Goal: Task Accomplishment & Management: Use online tool/utility

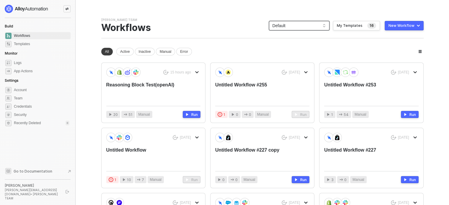
click at [311, 27] on span "Default" at bounding box center [299, 25] width 53 height 9
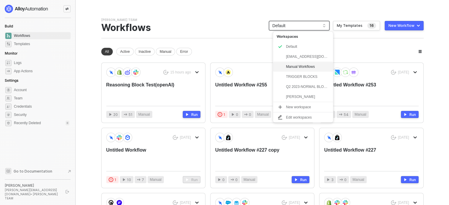
click at [301, 68] on div "Manual Workflows" at bounding box center [307, 66] width 43 height 7
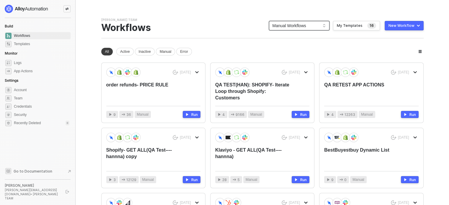
click at [281, 24] on span "Manual Workflows" at bounding box center [299, 25] width 53 height 9
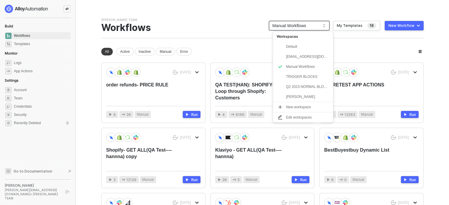
click at [240, 47] on div "HANNA'S TEAM Team Settings → Workflows Manual Workflows 16 My Templates New Wor…" at bounding box center [262, 178] width 323 height 320
click at [295, 27] on span "Manual Workflows" at bounding box center [299, 25] width 53 height 9
click at [296, 43] on div "Default" at bounding box center [307, 46] width 43 height 7
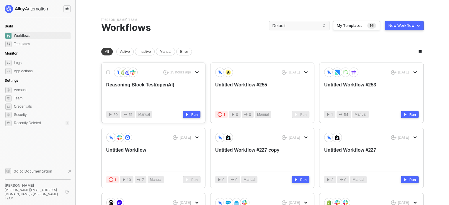
click at [197, 71] on icon "icon-arrow-down" at bounding box center [197, 73] width 4 height 4
click at [211, 106] on div "Move" at bounding box center [218, 107] width 37 height 6
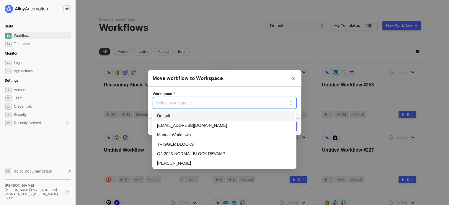
click at [225, 104] on input "Workspace" at bounding box center [224, 102] width 137 height 9
drag, startPoint x: 174, startPoint y: 136, endPoint x: 178, endPoint y: 134, distance: 4.3
click at [175, 136] on div "Manual Workflows" at bounding box center [224, 135] width 135 height 7
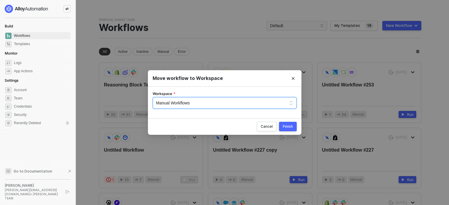
click at [291, 125] on div "Finish" at bounding box center [288, 126] width 10 height 5
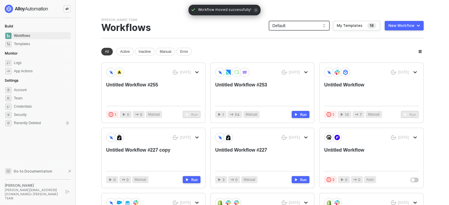
click at [296, 25] on span "Default" at bounding box center [299, 25] width 53 height 9
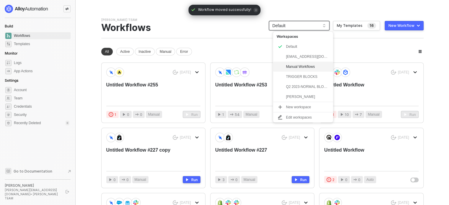
click at [291, 64] on div "Manual Workflows" at bounding box center [307, 66] width 43 height 7
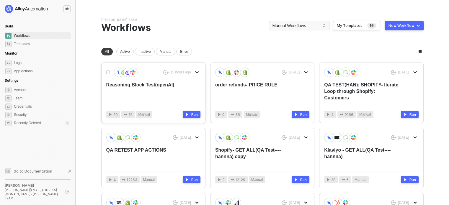
click at [149, 92] on div "Reasoning Block Test(openAI)" at bounding box center [143, 92] width 75 height 20
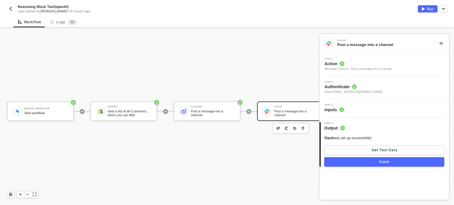
scroll to position [15, 51]
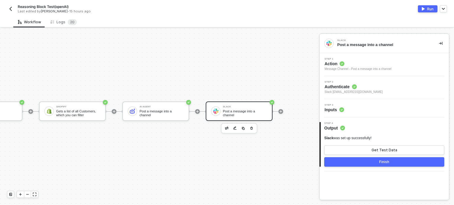
click at [100, 93] on div at bounding box center [114, 112] width 79 height 46
click at [108, 98] on div at bounding box center [114, 112] width 79 height 46
click at [107, 173] on div "Manual Workflow Start workflow Shopify Gets a list of all Customers, which you …" at bounding box center [116, 112] width 335 height 188
drag, startPoint x: 187, startPoint y: 147, endPoint x: 186, endPoint y: 144, distance: 3.6
click at [187, 148] on div "Manual Workflow Start workflow Shopify Gets a list of all Customers, which you …" at bounding box center [116, 112] width 335 height 188
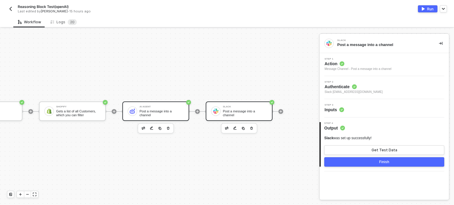
click at [175, 111] on div "AI Agent Post a message into a channel" at bounding box center [161, 111] width 44 height 11
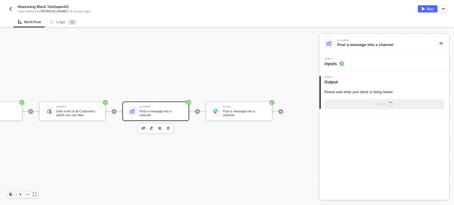
click at [334, 62] on span "Inputs" at bounding box center [334, 64] width 20 height 6
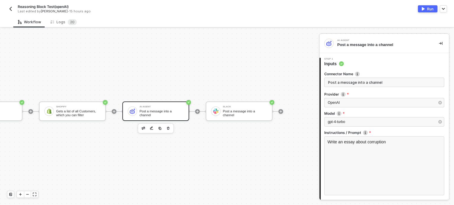
click at [349, 80] on input "Post a message into a channel" at bounding box center [384, 82] width 120 height 9
type input "AI AGENT BLOCK -QA TEST"
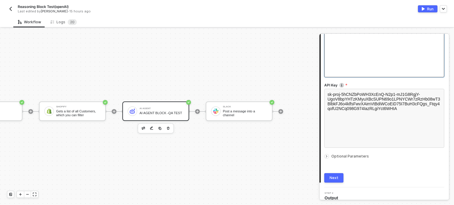
scroll to position [124, 0]
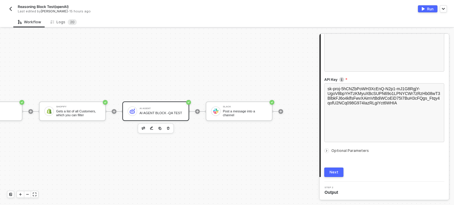
click at [333, 176] on button "Next" at bounding box center [333, 172] width 19 height 9
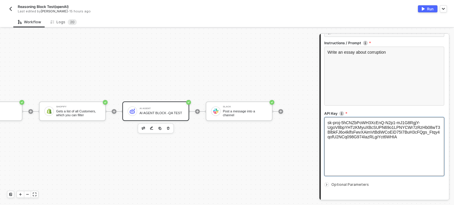
scroll to position [0, 0]
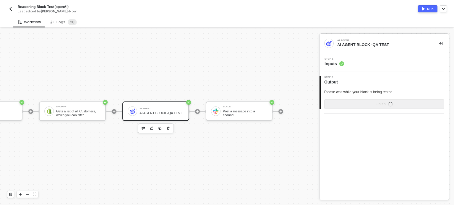
click at [335, 60] on div "Step 1 Inputs" at bounding box center [334, 62] width 20 height 9
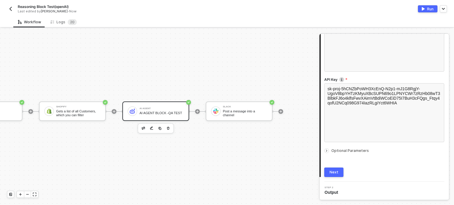
click at [351, 150] on span "Optional Parameters" at bounding box center [350, 151] width 38 height 4
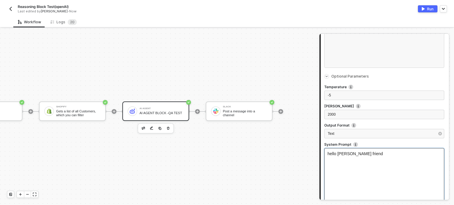
scroll to position [197, 0]
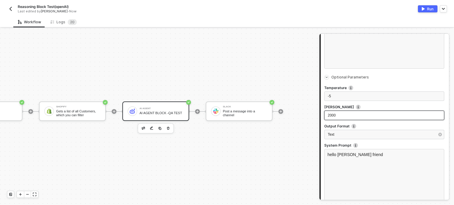
click at [330, 116] on span "2000" at bounding box center [332, 115] width 8 height 4
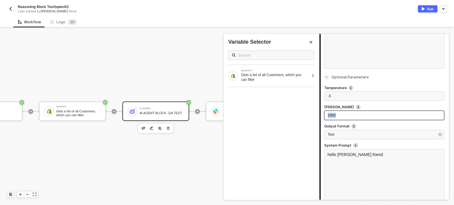
click at [330, 116] on span "2000" at bounding box center [332, 115] width 8 height 4
drag, startPoint x: 326, startPoint y: 106, endPoint x: 349, endPoint y: 108, distance: 23.1
click at [349, 108] on label "Max Tokens" at bounding box center [384, 107] width 120 height 5
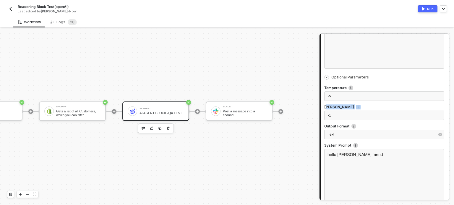
click at [358, 107] on label "Max Tokens Maximum number of tokens to generate. Defaults to 500." at bounding box center [384, 107] width 120 height 5
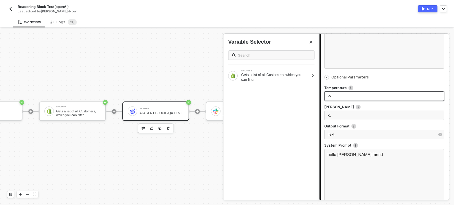
click at [319, 95] on div "Step 1 Inputs Connector Name AI AGENT BLOCK -QA TEST Provider OpenAI Model gpt-…" at bounding box center [383, 49] width 129 height 376
click at [332, 95] on div "-5" at bounding box center [384, 97] width 113 height 6
drag, startPoint x: 335, startPoint y: 113, endPoint x: 326, endPoint y: 113, distance: 8.9
click at [326, 113] on div "-1" at bounding box center [384, 115] width 120 height 9
click at [331, 107] on label "Max Tokens Maximum number of tokens to generate. Defaults to 500." at bounding box center [384, 107] width 120 height 5
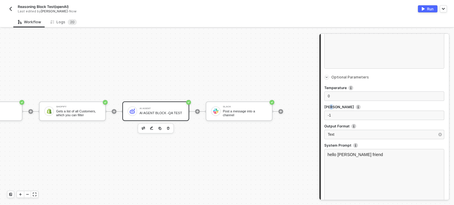
click at [331, 107] on label "Max Tokens Maximum number of tokens to generate. Defaults to 500." at bounding box center [384, 107] width 120 height 5
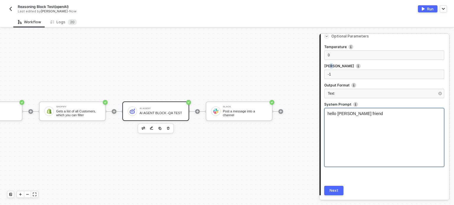
scroll to position [257, 0]
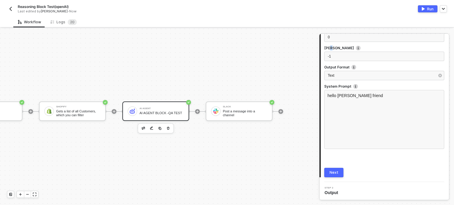
click at [336, 173] on div "Next" at bounding box center [334, 173] width 9 height 5
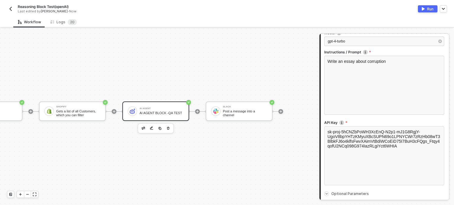
click at [428, 7] on div "Run" at bounding box center [430, 9] width 7 height 5
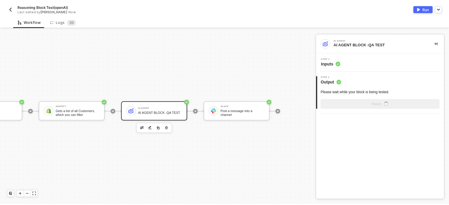
scroll to position [0, 0]
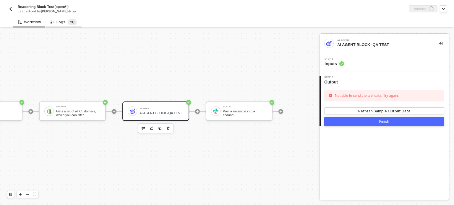
click at [72, 22] on span "0" at bounding box center [73, 22] width 2 height 4
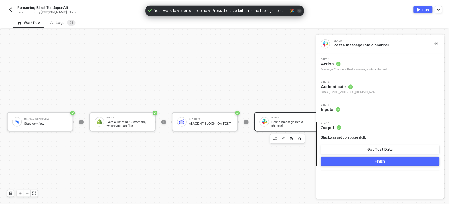
scroll to position [15, 0]
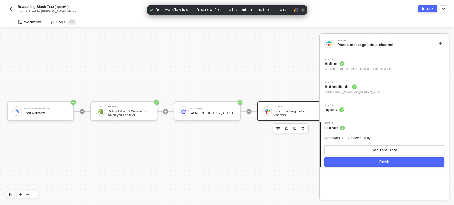
click at [62, 25] on div "Logs 2 1" at bounding box center [64, 22] width 26 height 6
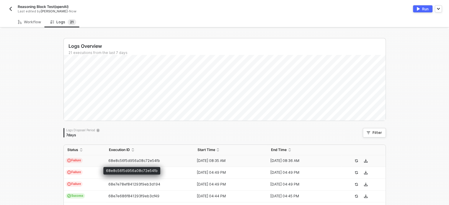
click at [109, 160] on span "68e8c56f5d956a08c72e54fb" at bounding box center [134, 161] width 52 height 4
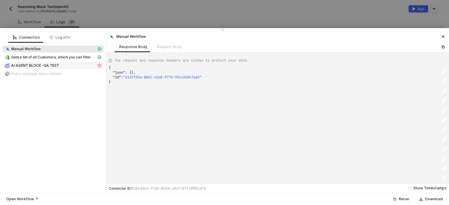
click at [66, 64] on div "AI AGENT BLOCK -QA TEST" at bounding box center [51, 65] width 92 height 5
type textarea "{ "message": "AI Agent block failed: [\n {\n \"code\": \"too_small\",\n \"minim…"
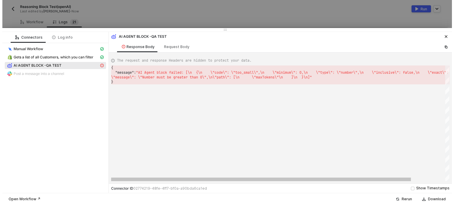
scroll to position [0, 1]
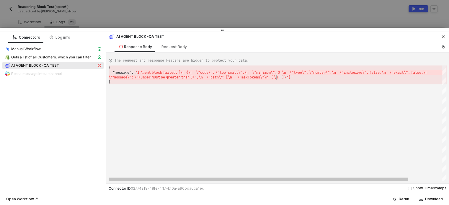
drag, startPoint x: 141, startPoint y: 71, endPoint x: 277, endPoint y: 75, distance: 135.7
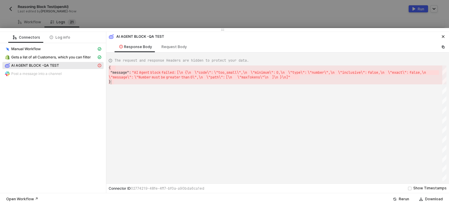
drag, startPoint x: 384, startPoint y: 68, endPoint x: 247, endPoint y: 82, distance: 137.2
click at [254, 85] on div "{ · · "message" : · "AI · Agent · block · failed: · [\n · · {\n · · · · \"code\…" at bounding box center [278, 124] width 338 height 116
drag, startPoint x: 176, startPoint y: 80, endPoint x: 216, endPoint y: 84, distance: 40.4
click at [443, 36] on icon "icon-close" at bounding box center [443, 36] width 3 height 3
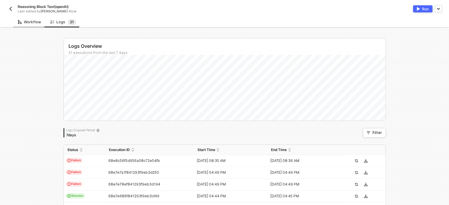
click at [41, 27] on div "Workflow" at bounding box center [29, 22] width 33 height 11
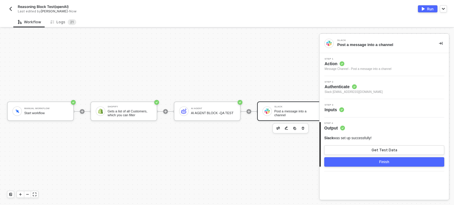
click at [326, 107] on span "Inputs" at bounding box center [334, 110] width 20 height 6
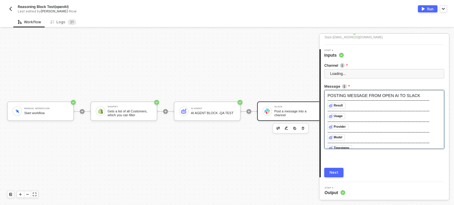
scroll to position [55, 0]
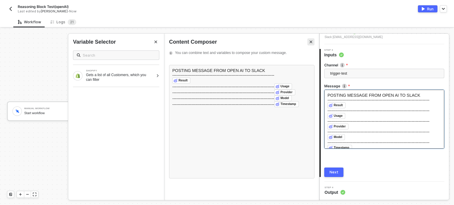
click at [313, 43] on button "Close" at bounding box center [310, 41] width 7 height 7
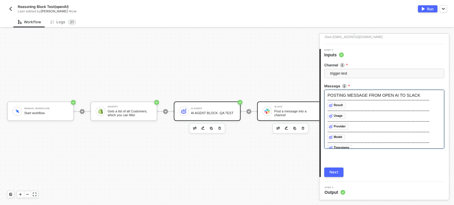
click at [215, 111] on div "AI Agent AI AGENT BLOCK -QA TEST" at bounding box center [213, 111] width 44 height 11
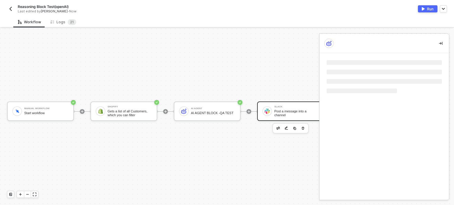
scroll to position [0, 0]
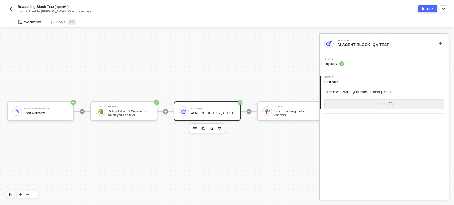
drag, startPoint x: 329, startPoint y: 58, endPoint x: 330, endPoint y: 63, distance: 5.9
click at [329, 59] on span "Step 1" at bounding box center [334, 59] width 20 height 2
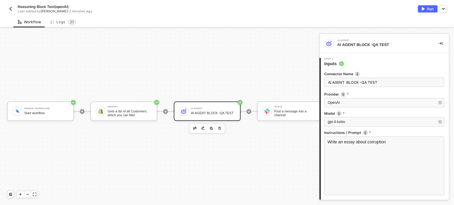
click at [330, 63] on span "Inputs" at bounding box center [334, 64] width 20 height 6
click at [360, 158] on div "Write an essay about corruption" at bounding box center [384, 166] width 120 height 59
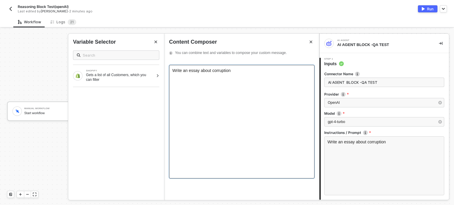
click at [253, 76] on div "Write an essay about corruption" at bounding box center [241, 122] width 145 height 114
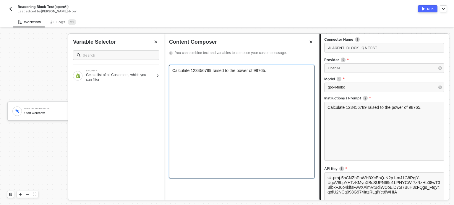
scroll to position [124, 0]
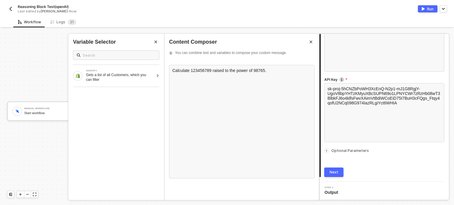
click at [338, 171] on button "Next" at bounding box center [333, 172] width 19 height 9
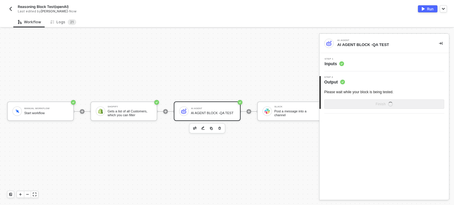
scroll to position [0, 0]
click at [331, 66] on span "Inputs" at bounding box center [334, 64] width 20 height 6
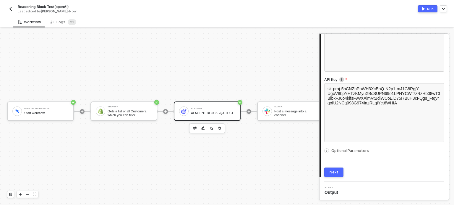
click at [335, 151] on span "Optional Parameters" at bounding box center [350, 151] width 38 height 4
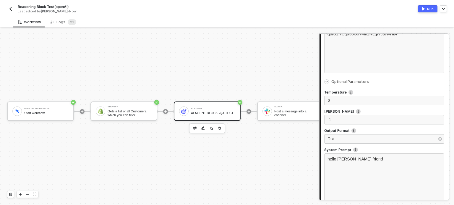
scroll to position [257, 0]
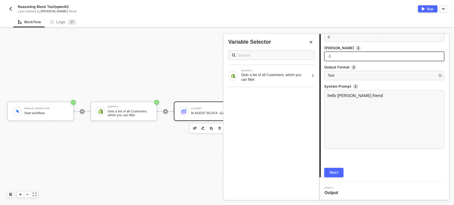
click at [359, 59] on div "-1" at bounding box center [384, 57] width 113 height 6
drag, startPoint x: 354, startPoint y: 58, endPoint x: 325, endPoint y: 57, distance: 29.3
click at [325, 57] on div "-1" at bounding box center [384, 56] width 120 height 9
click at [334, 172] on div "Next" at bounding box center [334, 173] width 9 height 5
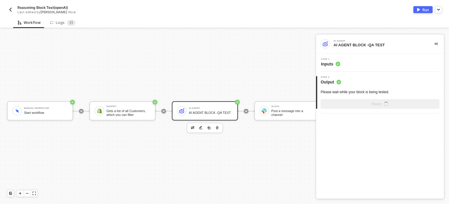
scroll to position [0, 0]
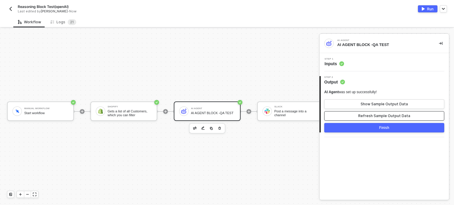
click at [371, 118] on div "Refresh Sample Output Data" at bounding box center [384, 116] width 52 height 5
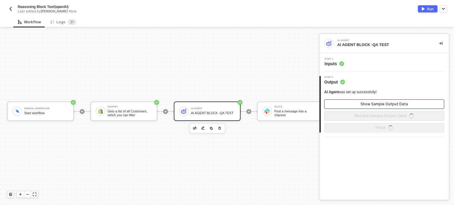
click at [379, 102] on div "Show Sample Output Data" at bounding box center [384, 104] width 47 height 5
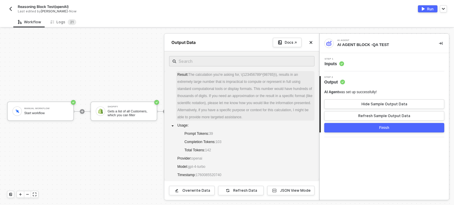
drag, startPoint x: 179, startPoint y: 83, endPoint x: 271, endPoint y: 107, distance: 94.9
click at [271, 107] on span "Result : The calculation you're asking for, \(123456789^{98765}\), results in a…" at bounding box center [245, 96] width 138 height 50
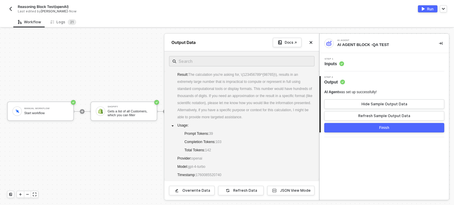
click at [426, 9] on button "Run" at bounding box center [428, 8] width 20 height 7
click at [63, 18] on div "Logs 2 1" at bounding box center [63, 22] width 35 height 11
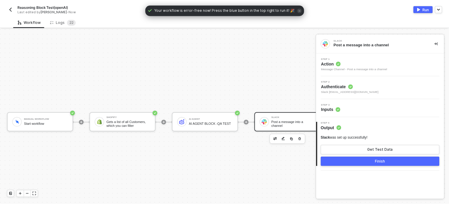
scroll to position [15, 0]
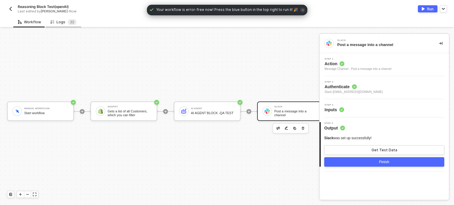
click at [66, 25] on div "Logs 2 2" at bounding box center [63, 22] width 35 height 11
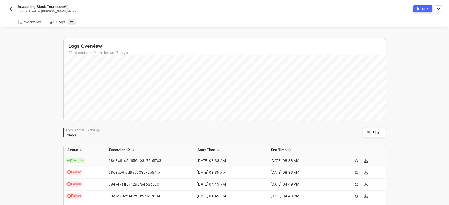
click at [92, 157] on td "Success" at bounding box center [85, 161] width 42 height 12
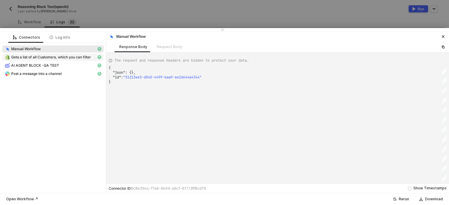
click at [69, 56] on span "Gets a list of all Customers, which you can filter" at bounding box center [51, 57] width 80 height 5
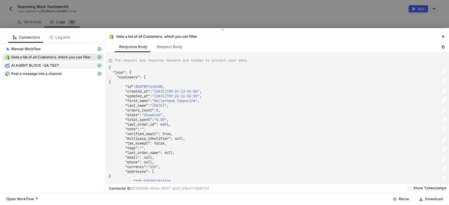
click at [64, 63] on div "AI AGENT BLOCK -QA TEST" at bounding box center [51, 65] width 92 height 5
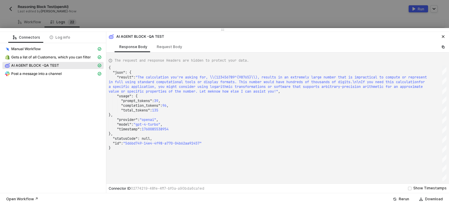
scroll to position [0, 1033]
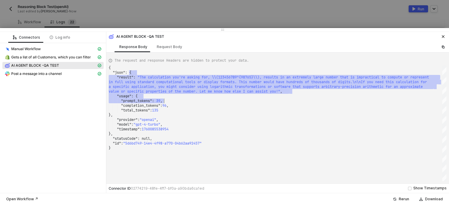
drag, startPoint x: 138, startPoint y: 73, endPoint x: 328, endPoint y: 103, distance: 192.3
click at [328, 103] on div "{ "json" : { ···· "result" : · "The · calculation · you're · asking · for, · \\…" at bounding box center [278, 124] width 338 height 116
drag, startPoint x: 303, startPoint y: 94, endPoint x: 142, endPoint y: 77, distance: 162.0
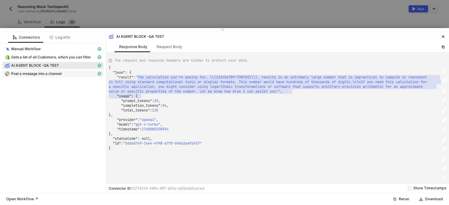
click at [59, 73] on span "Post a message into a channel" at bounding box center [36, 74] width 51 height 5
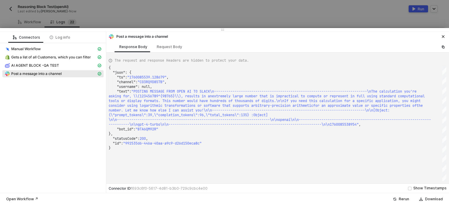
scroll to position [0, 0]
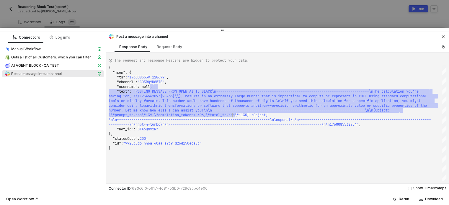
type textarea "{ "json": { "ts": "1760085539.128679", "channel": "C03RQ9D857B", "username": nu…"
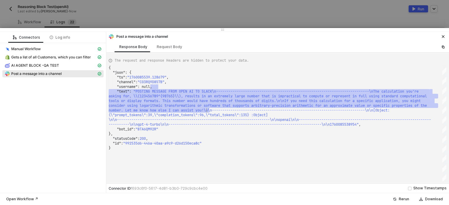
drag, startPoint x: 381, startPoint y: 89, endPoint x: 207, endPoint y: 111, distance: 174.6
